Goal: Navigation & Orientation: Find specific page/section

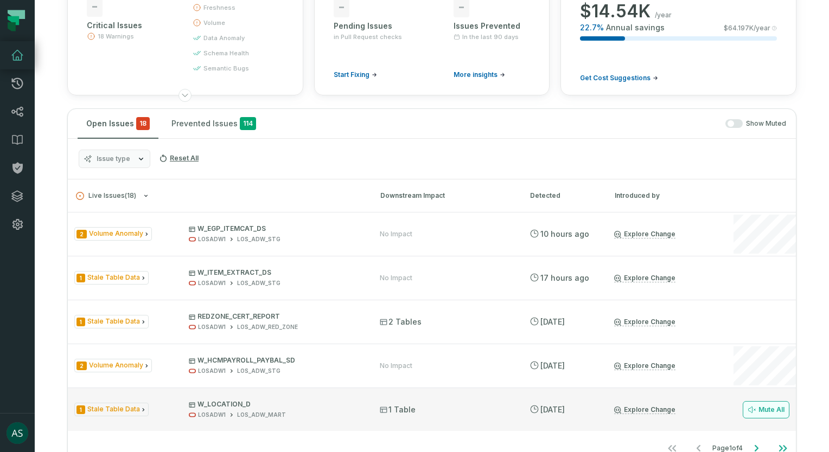
scroll to position [54, 0]
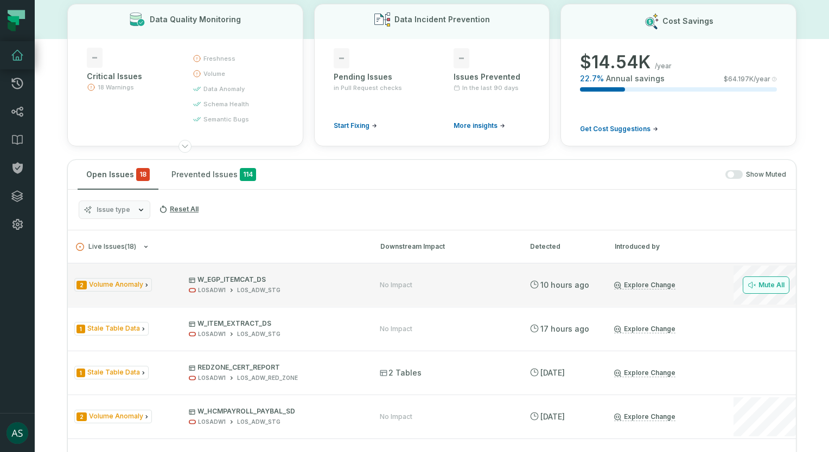
click at [759, 285] on button "Mute All" at bounding box center [765, 285] width 47 height 17
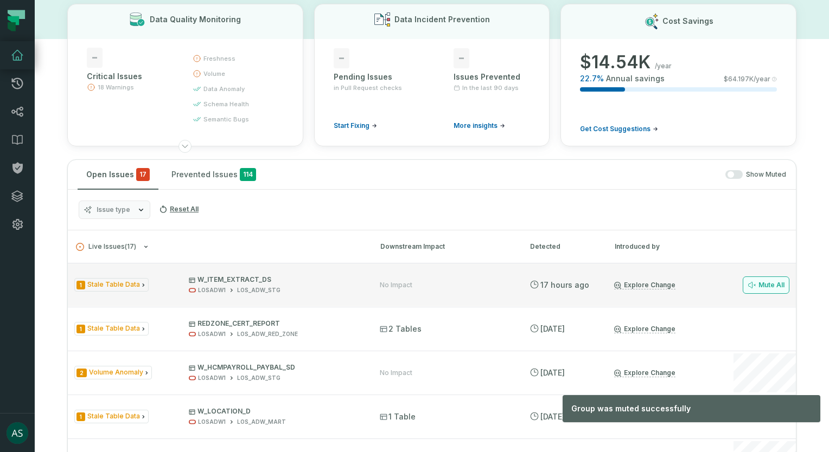
click at [748, 284] on button "Mute All" at bounding box center [765, 285] width 47 height 17
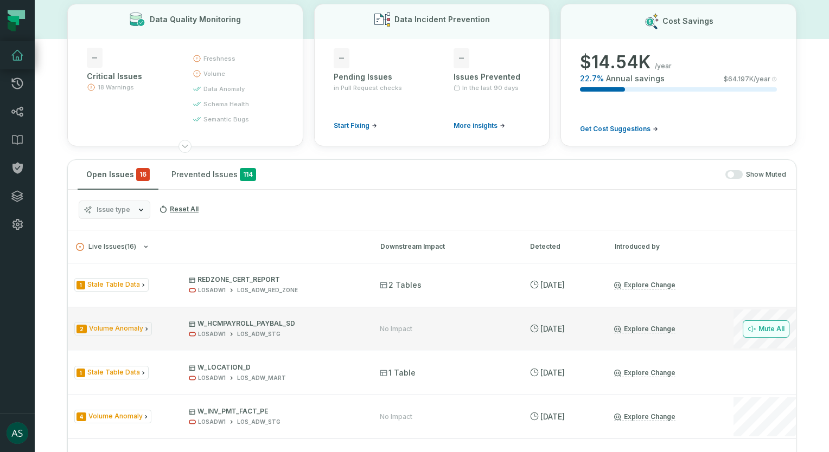
click at [748, 329] on icon at bounding box center [751, 329] width 7 height 7
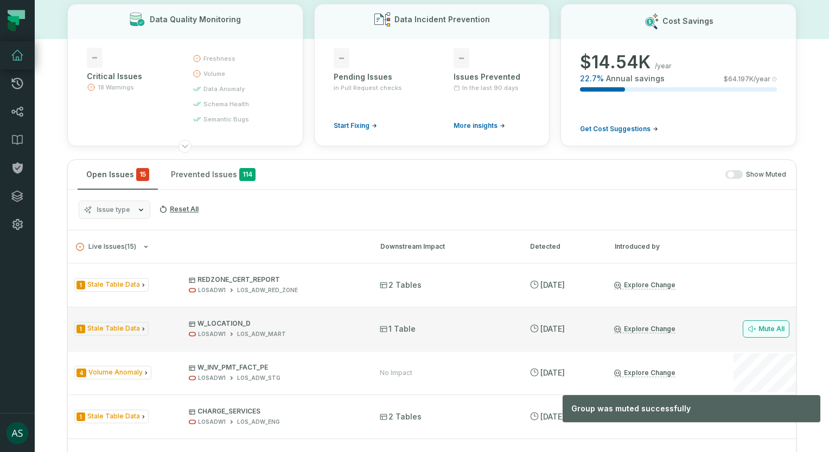
click at [752, 329] on button "Mute All" at bounding box center [765, 328] width 47 height 17
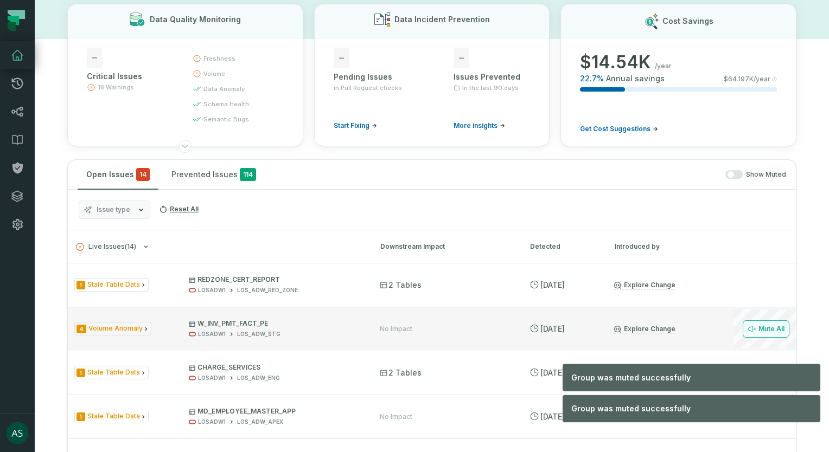
click at [753, 323] on button "Mute All" at bounding box center [765, 328] width 47 height 17
click at [756, 320] on button "Mute All" at bounding box center [765, 328] width 47 height 17
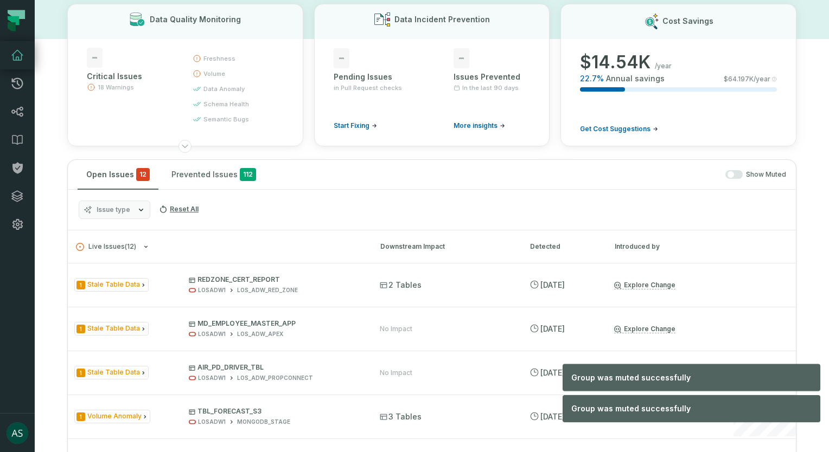
click at [0, 0] on button "Mute All" at bounding box center [0, 0] width 0 height 0
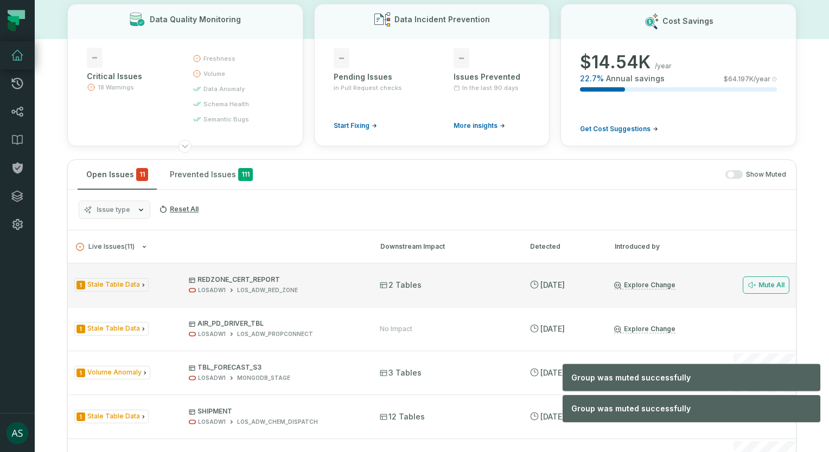
scroll to position [108, 0]
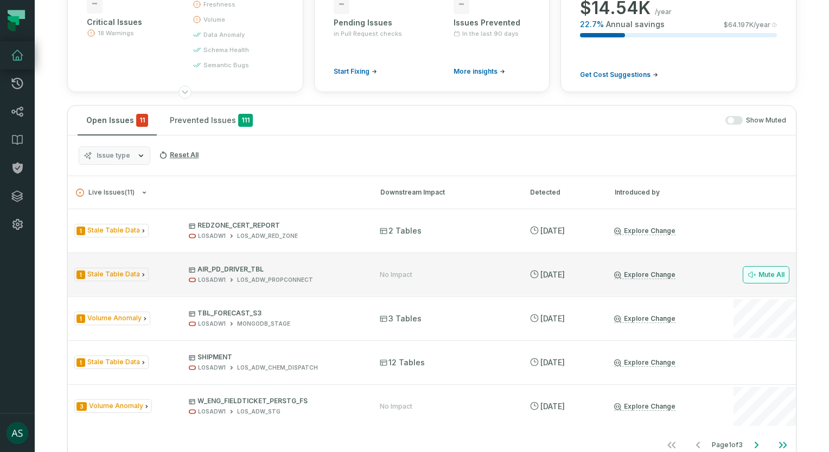
click at [751, 278] on button "Mute All" at bounding box center [765, 274] width 47 height 17
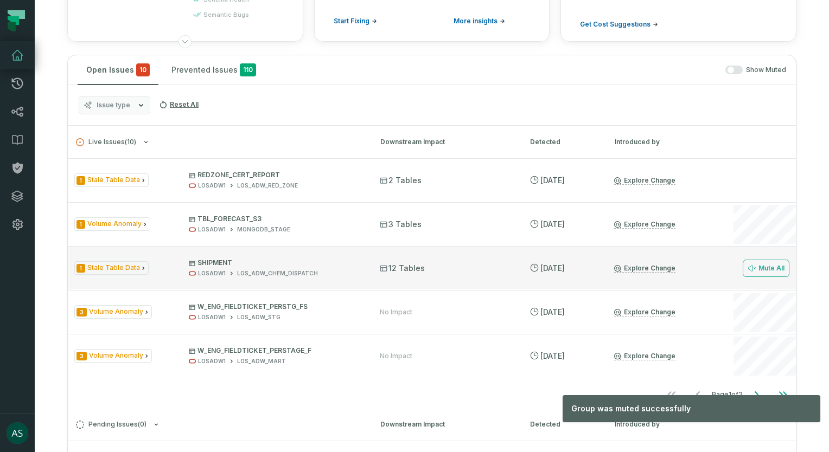
scroll to position [163, 0]
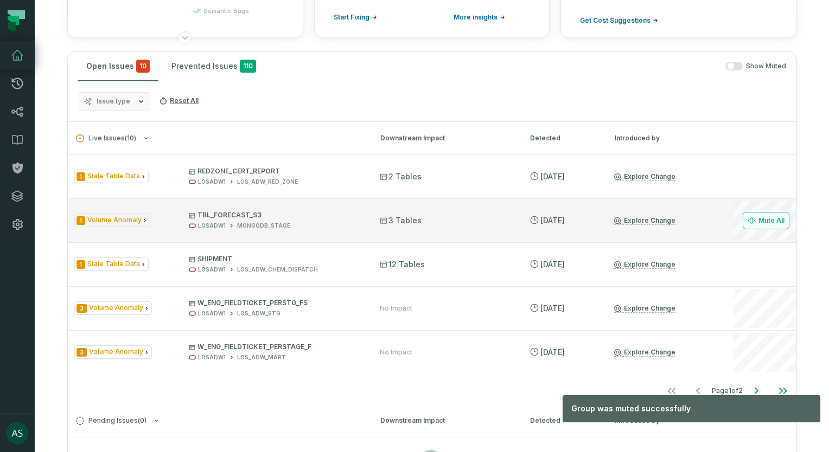
click at [756, 222] on button "Mute All" at bounding box center [765, 220] width 47 height 17
click at [742, 224] on button "Mute All" at bounding box center [765, 220] width 47 height 17
click at [768, 217] on button "Mute All" at bounding box center [765, 220] width 47 height 17
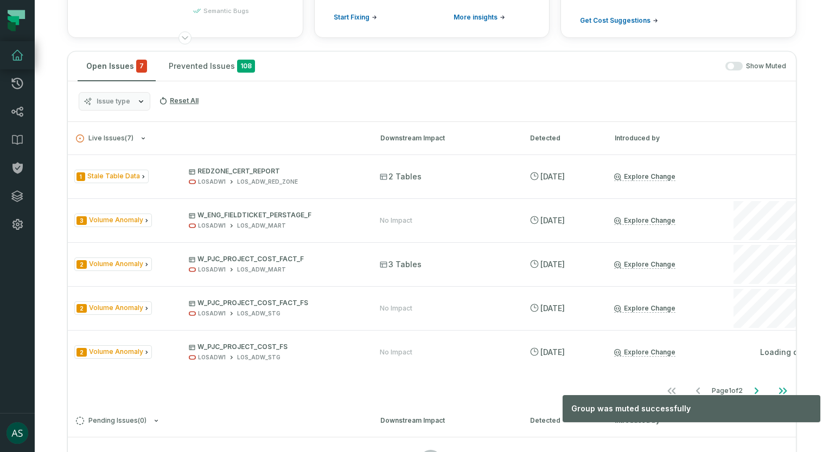
click at [0, 0] on button "Mute All" at bounding box center [0, 0] width 0 height 0
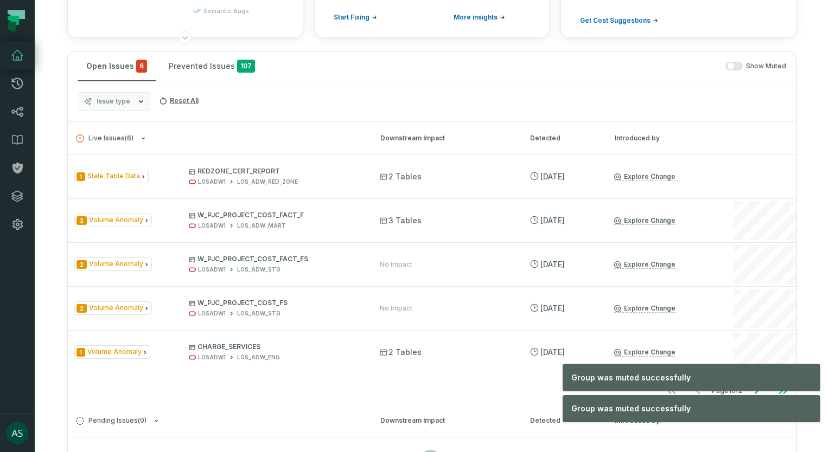
click at [0, 0] on button "Mute All" at bounding box center [0, 0] width 0 height 0
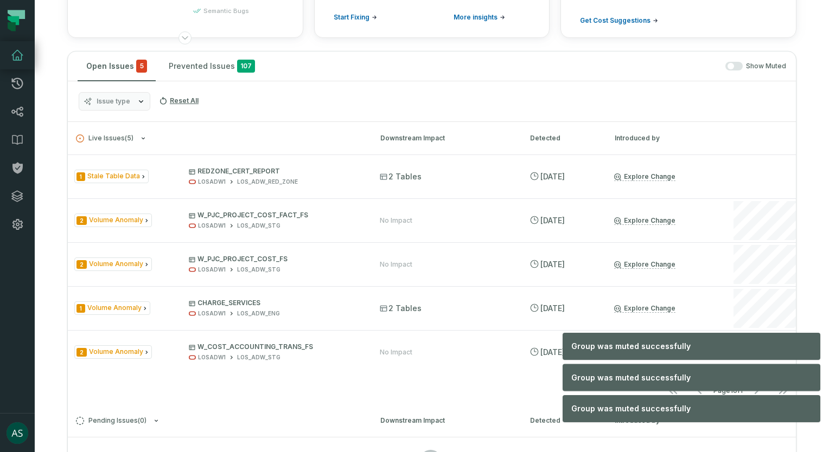
click at [0, 0] on button "Mute All" at bounding box center [0, 0] width 0 height 0
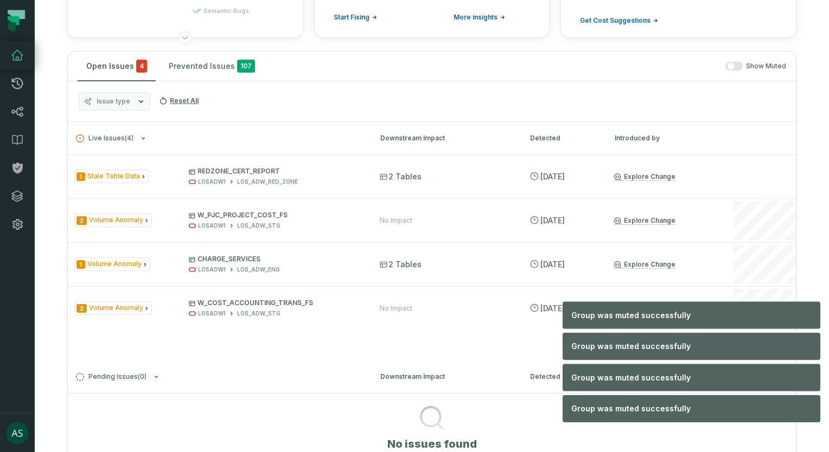
click at [0, 0] on button "Mute All" at bounding box center [0, 0] width 0 height 0
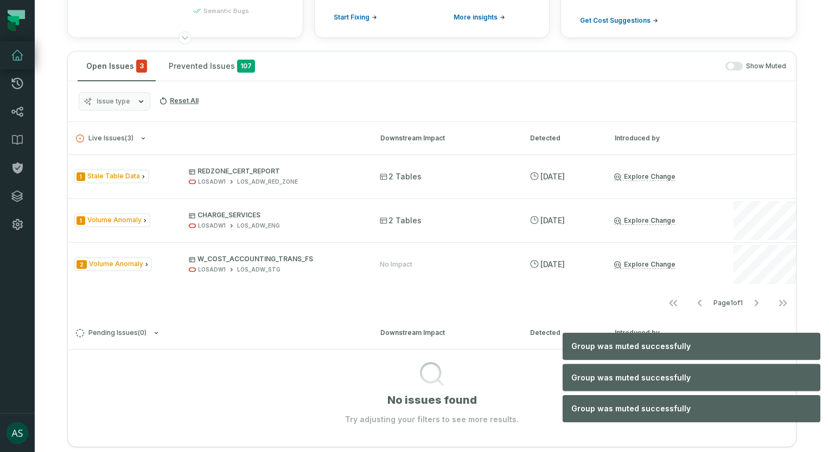
click at [0, 0] on button "Mute All" at bounding box center [0, 0] width 0 height 0
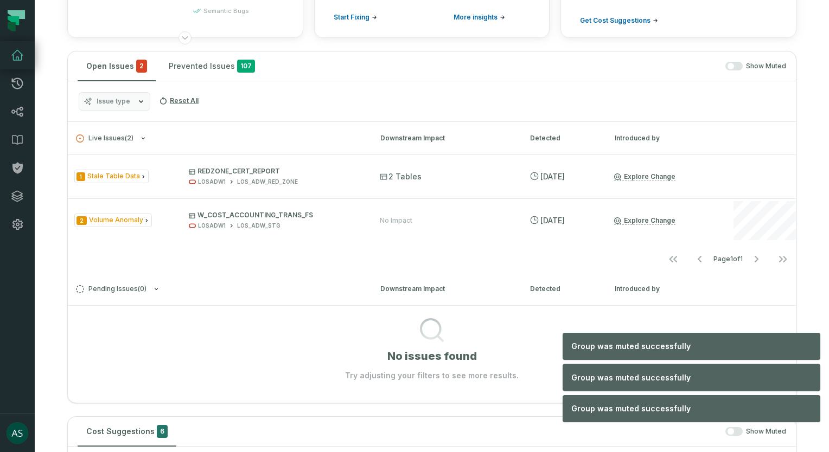
click at [0, 0] on button "Mute All" at bounding box center [0, 0] width 0 height 0
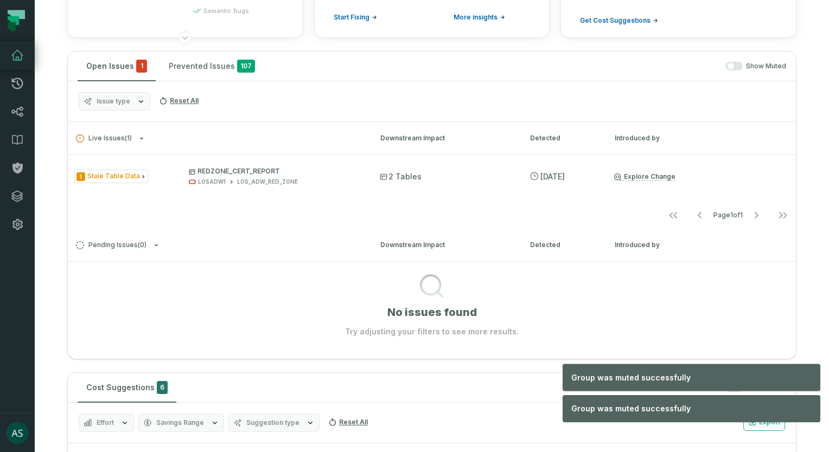
scroll to position [54, 0]
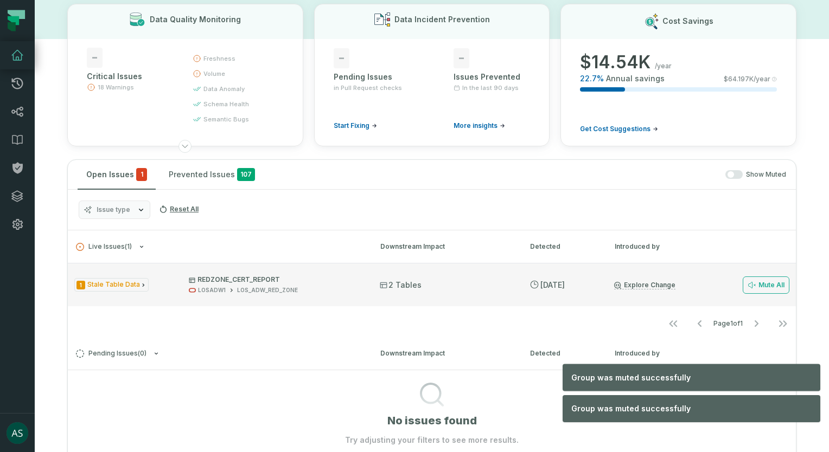
click at [407, 286] on span "2 Tables" at bounding box center [401, 285] width 42 height 11
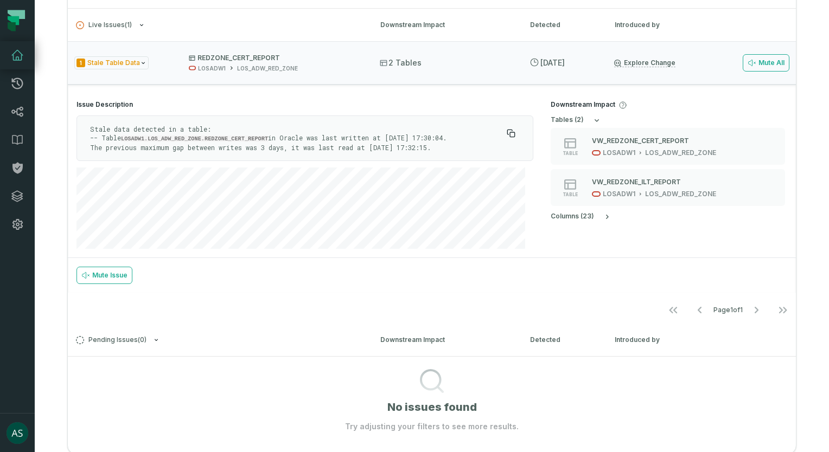
scroll to position [163, 0]
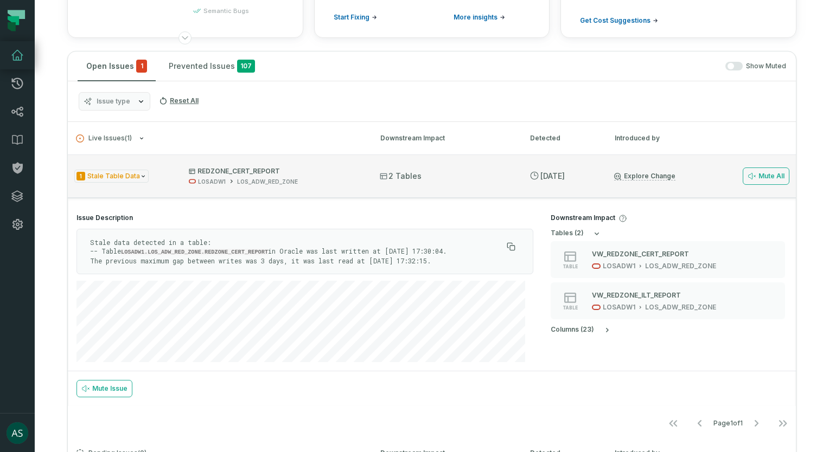
click at [649, 172] on link "Explore Change" at bounding box center [644, 176] width 61 height 9
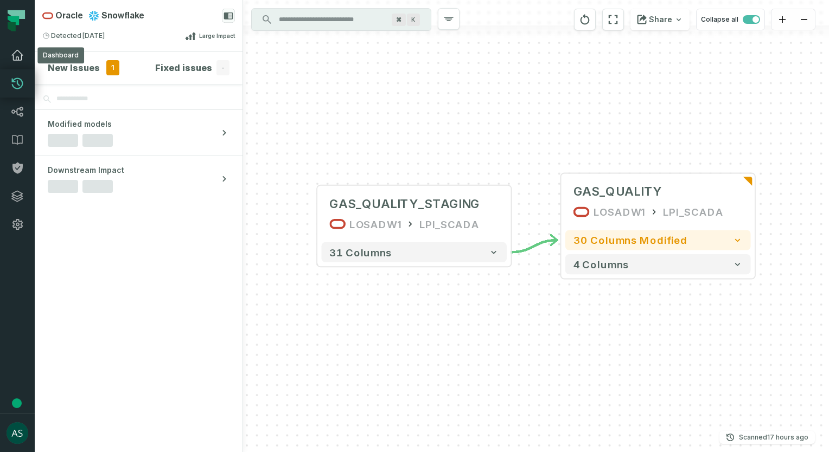
click at [14, 64] on link "Dashboard" at bounding box center [17, 55] width 35 height 28
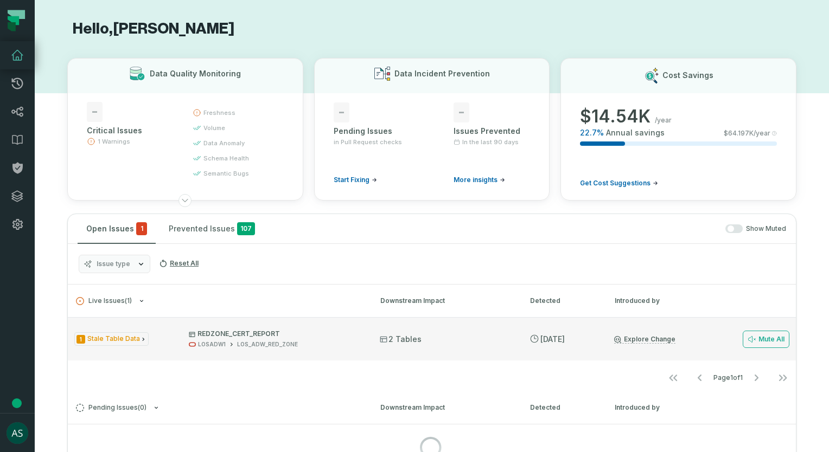
click at [402, 338] on span "2 Tables" at bounding box center [401, 339] width 42 height 11
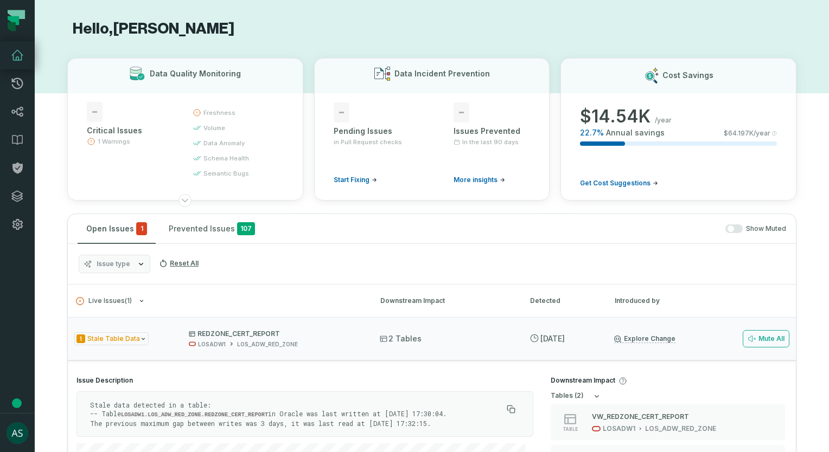
click at [18, 55] on icon at bounding box center [17, 55] width 13 height 13
click at [23, 58] on icon at bounding box center [17, 55] width 13 height 13
click at [23, 54] on icon at bounding box center [17, 55] width 13 height 13
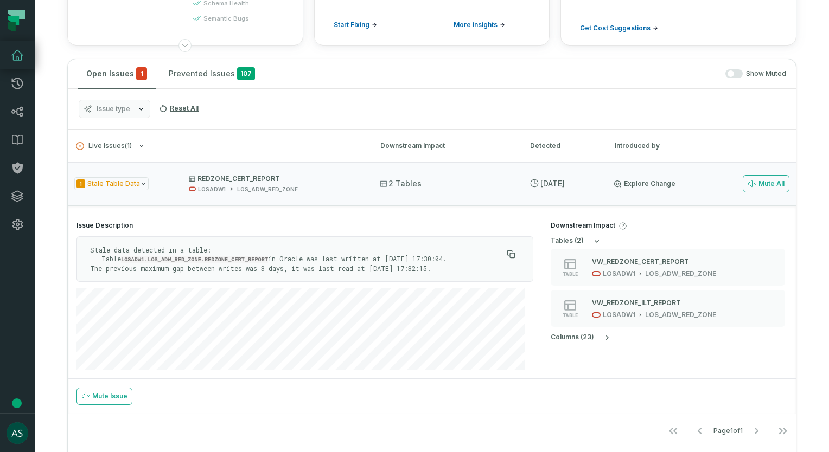
scroll to position [163, 0]
